Goal: Information Seeking & Learning: Learn about a topic

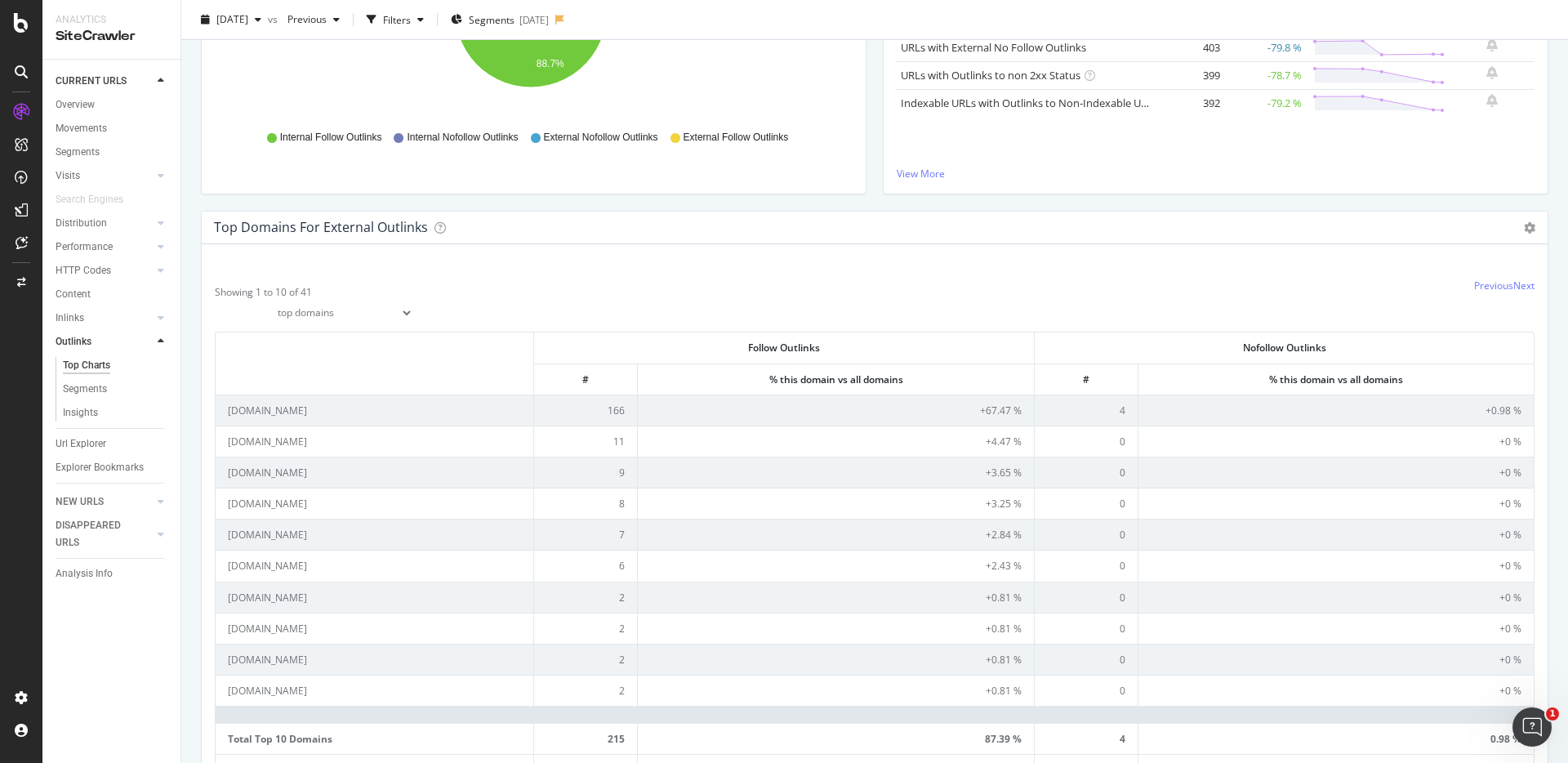
scroll to position [831, 0]
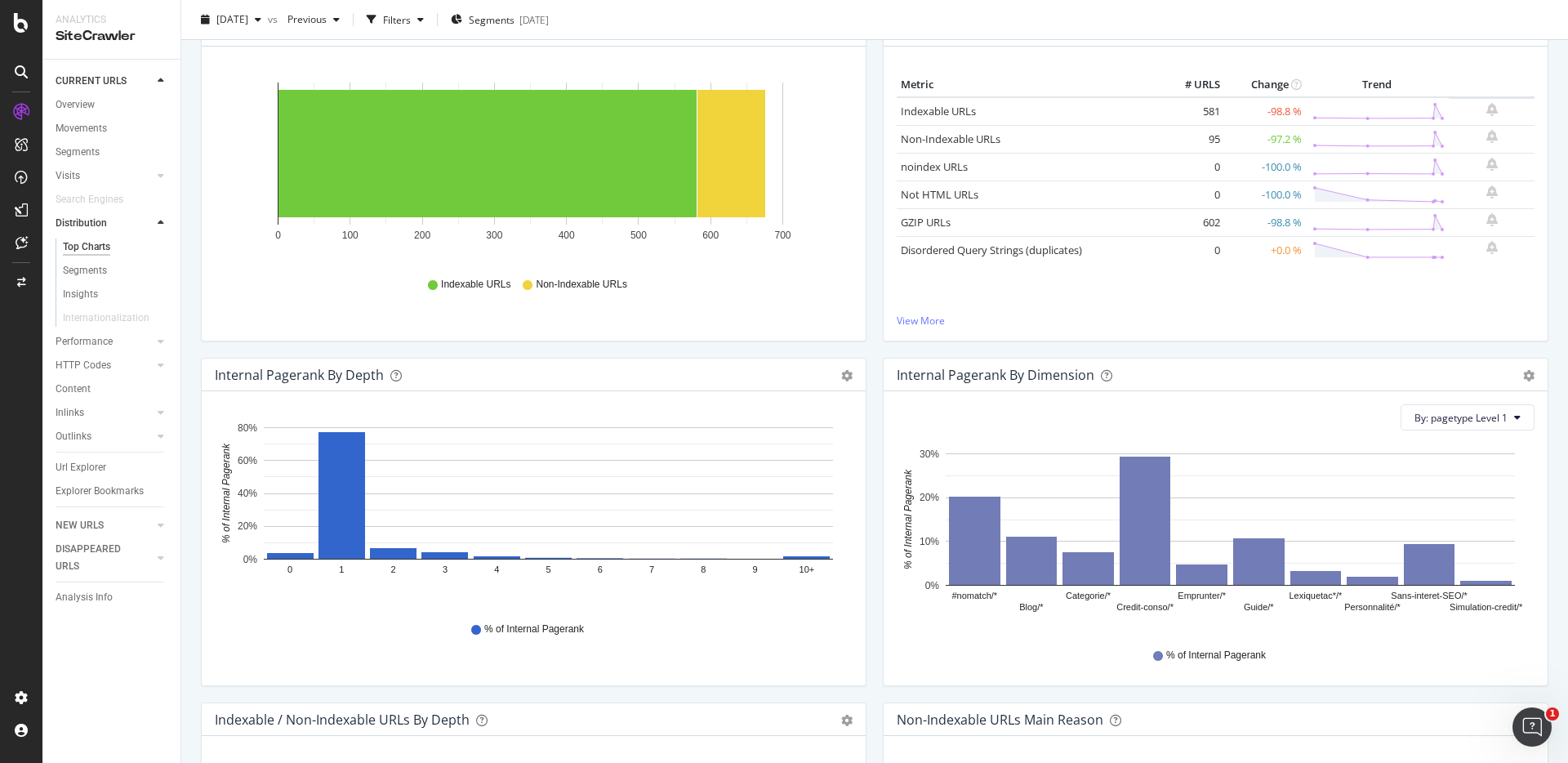
scroll to position [274, 0]
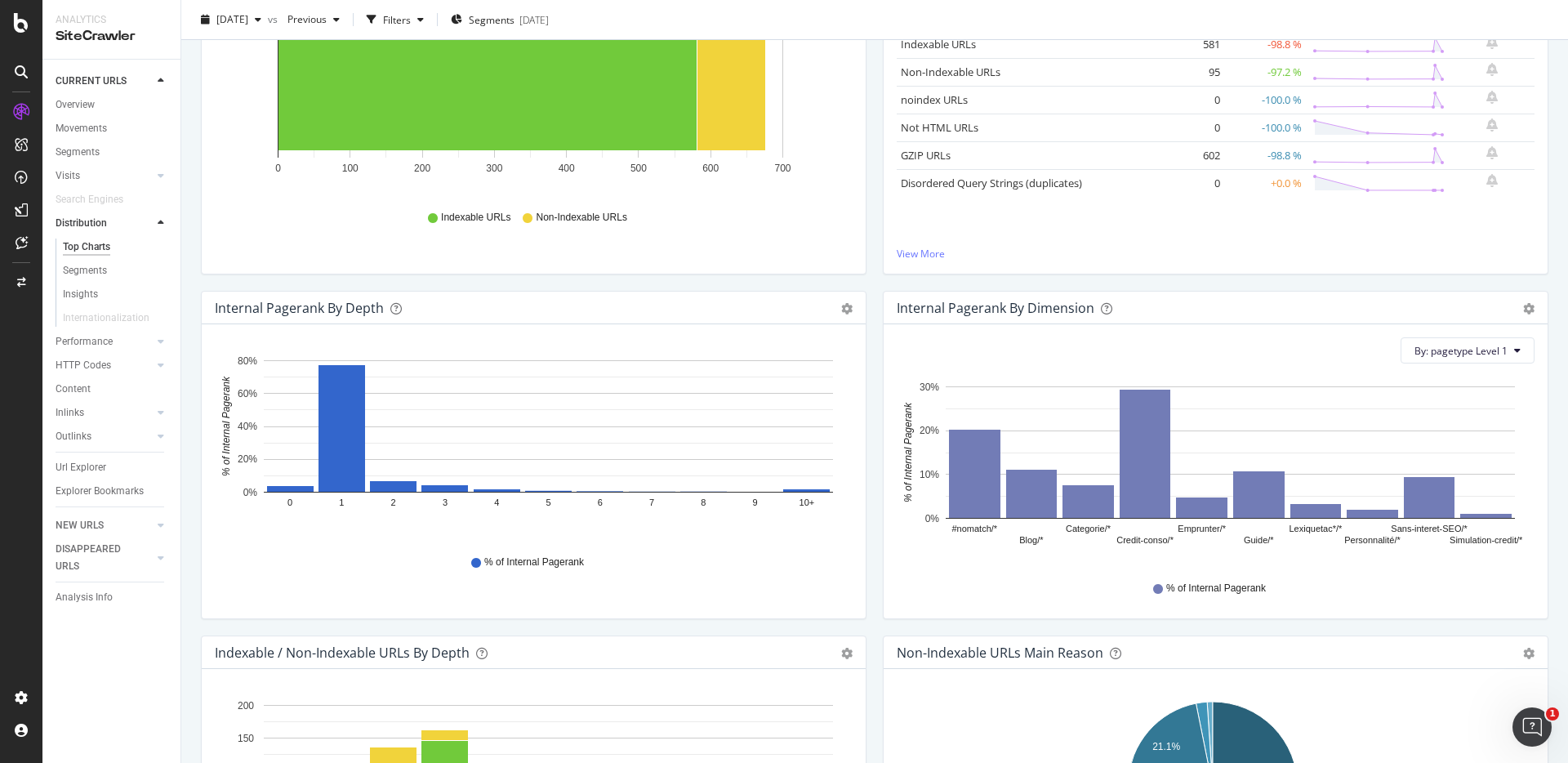
click at [875, 276] on div "Insights Metric # URLS Change Trend Indexable URLs 581 -98.8 % Non-Indexable UR…" at bounding box center [1215, 119] width 682 height 344
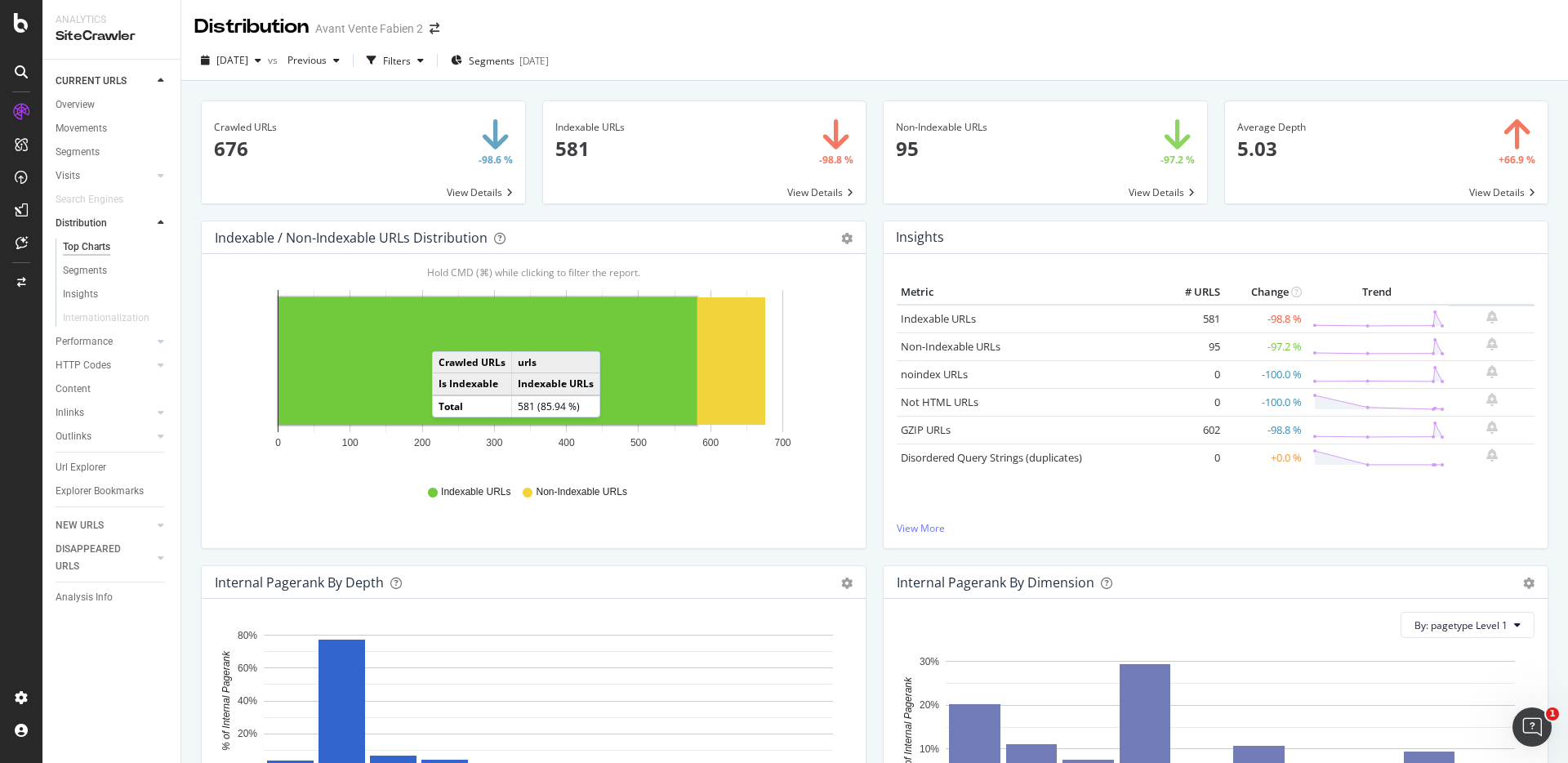
click at [448, 334] on rect "A chart." at bounding box center [488, 361] width 418 height 128
